Goal: Information Seeking & Learning: Learn about a topic

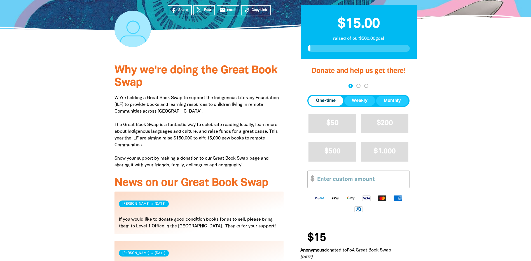
scroll to position [140, 0]
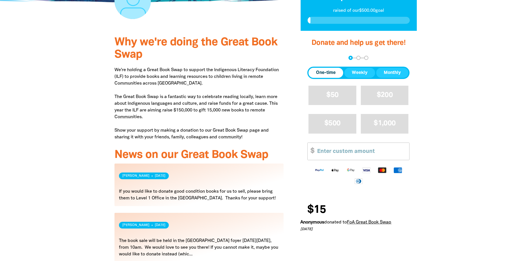
click at [184, 194] on link "Read more" at bounding box center [198, 184] width 169 height 43
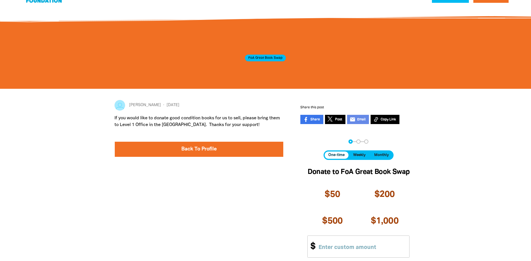
scroll to position [28, 0]
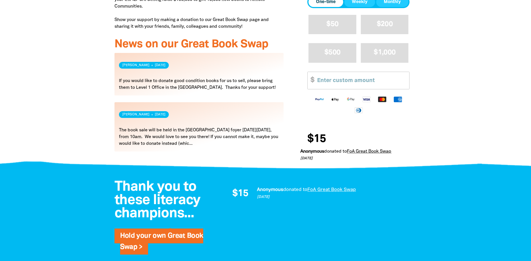
scroll to position [252, 0]
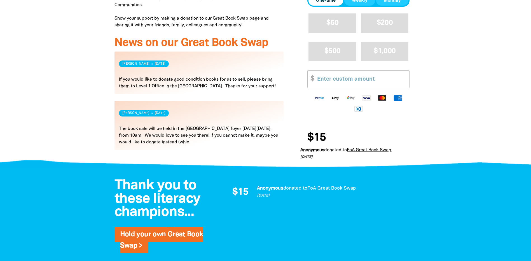
click at [156, 138] on link "Read more" at bounding box center [198, 125] width 169 height 49
